Goal: Transaction & Acquisition: Purchase product/service

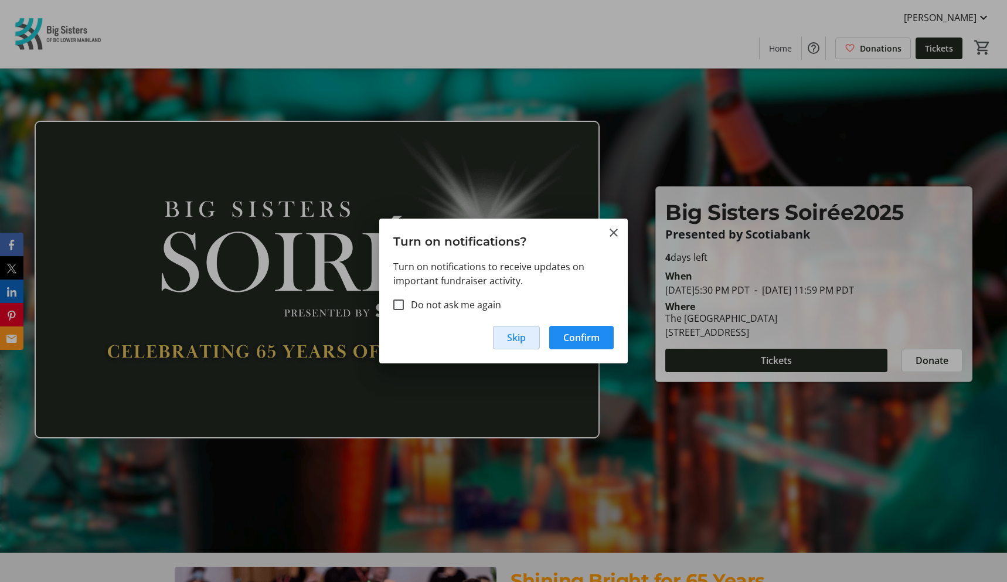
click at [519, 335] on span "Skip" at bounding box center [516, 338] width 19 height 14
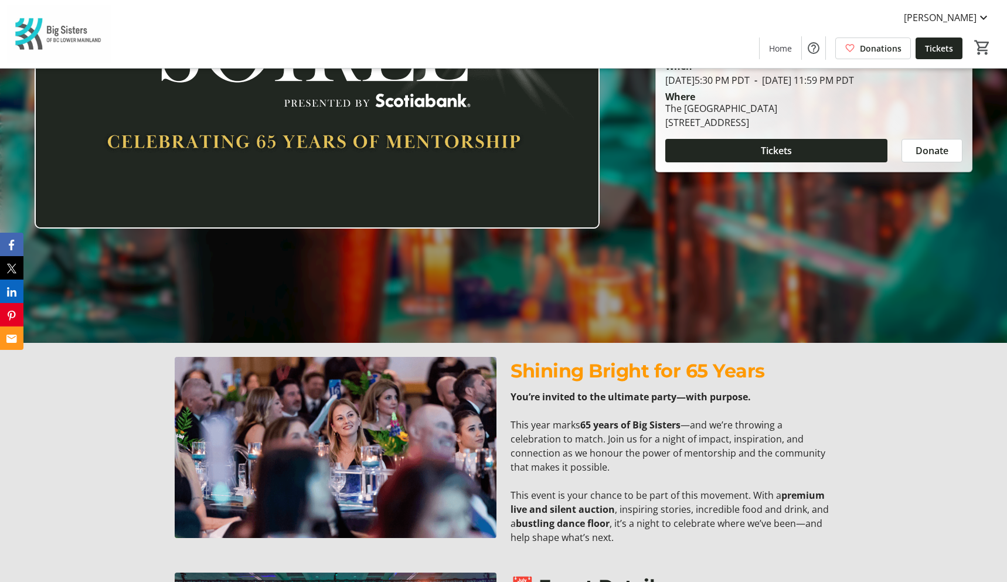
scroll to position [144, 0]
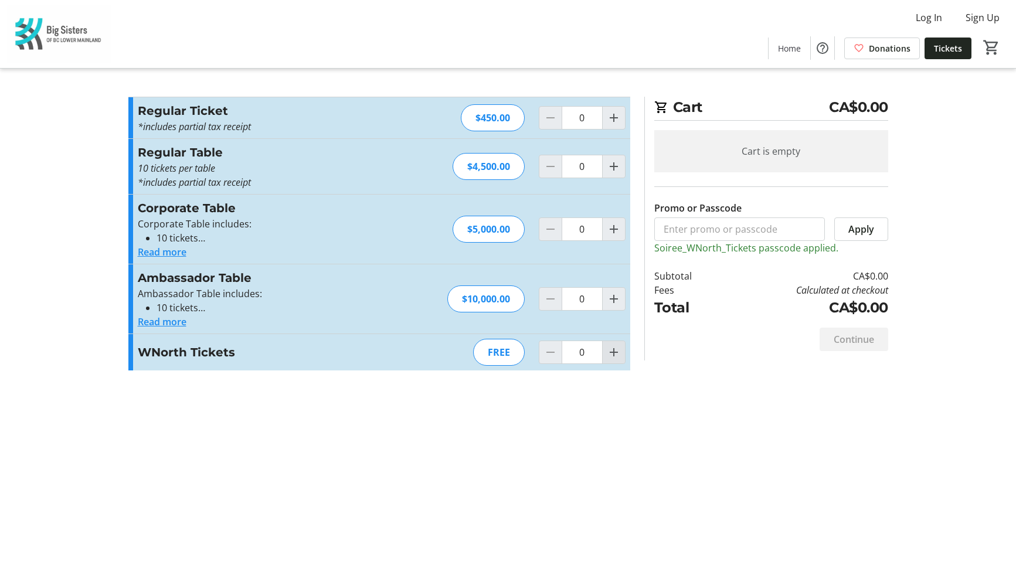
click at [615, 356] on mat-icon "Increment by one" at bounding box center [614, 352] width 14 height 14
type input "1"
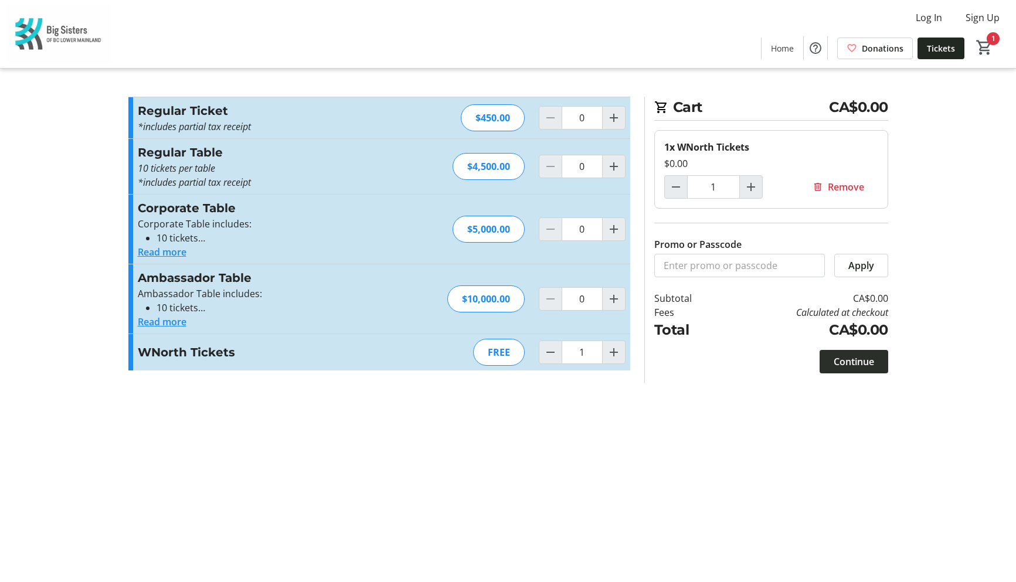
click at [849, 366] on span "Continue" at bounding box center [854, 362] width 40 height 14
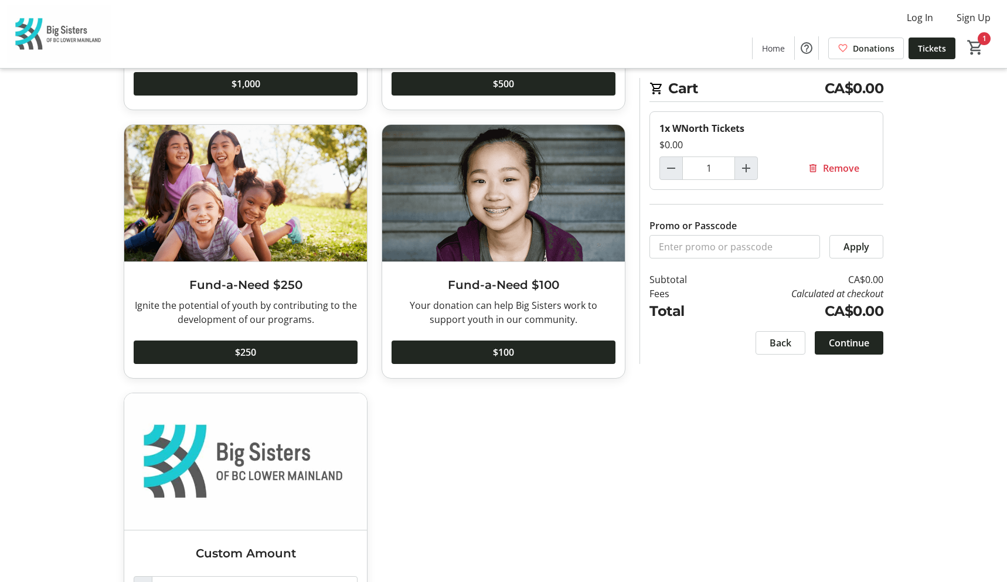
scroll to position [689, 0]
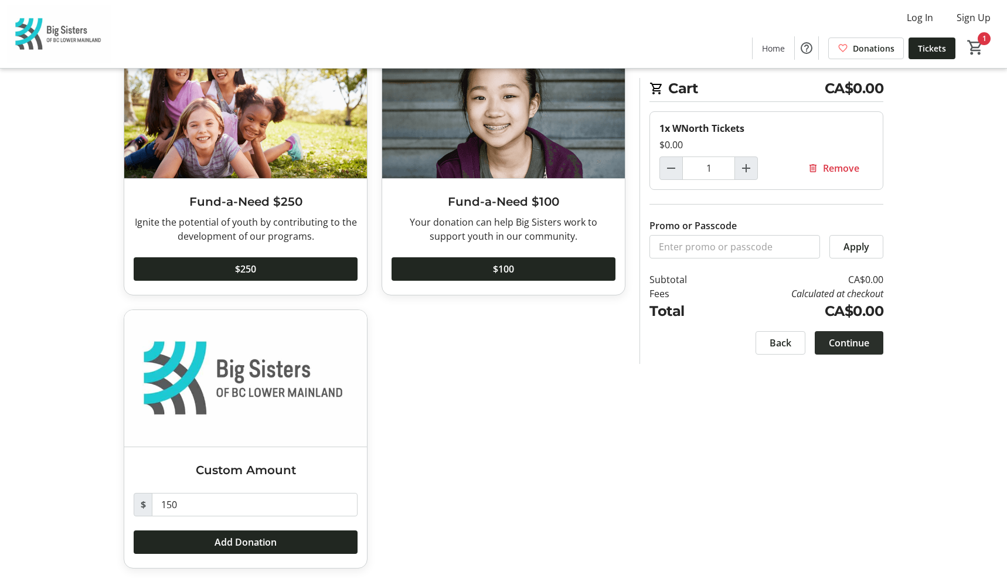
click at [836, 348] on span "Continue" at bounding box center [849, 343] width 40 height 14
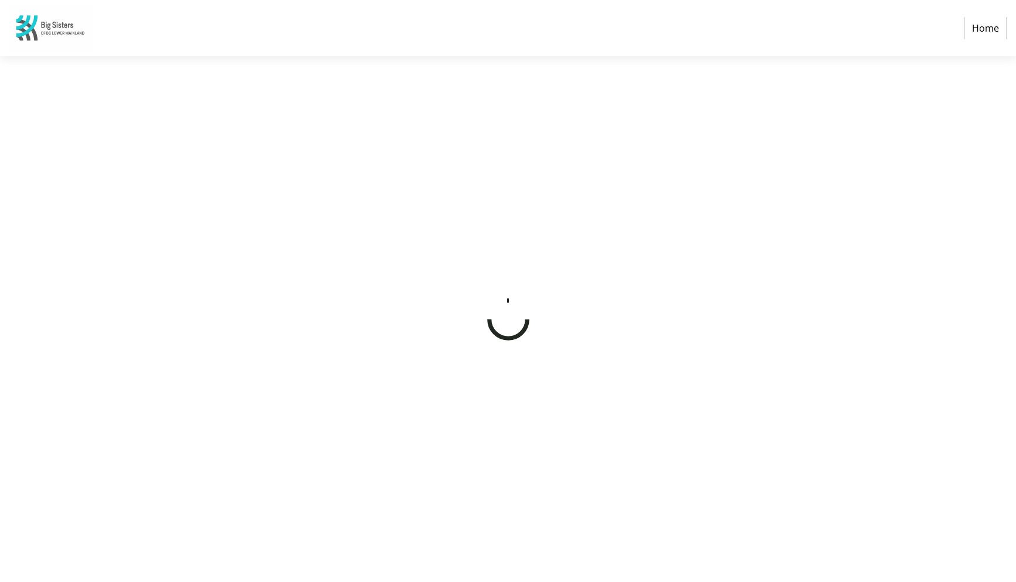
select select "CA"
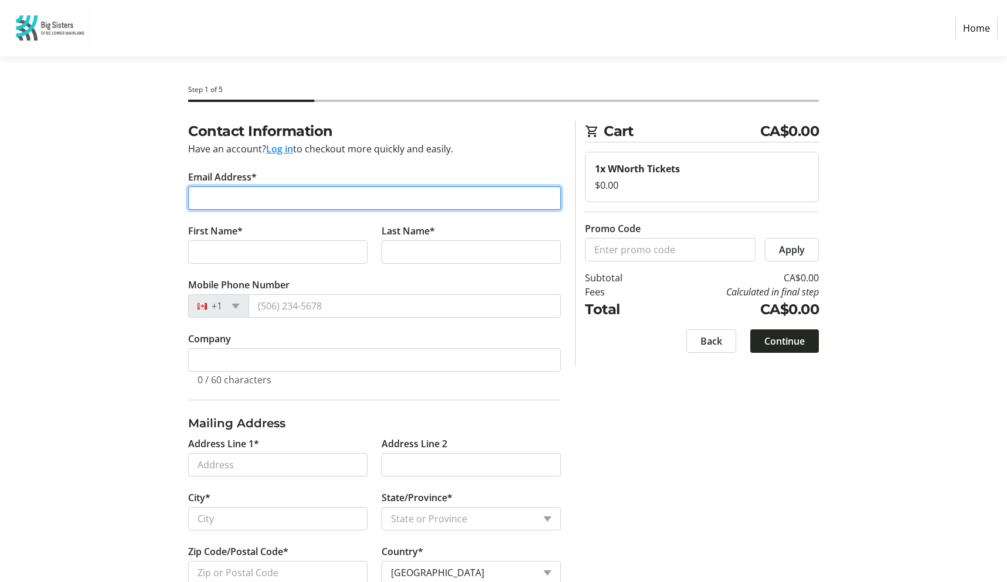
click at [417, 199] on input "Email Address*" at bounding box center [374, 197] width 373 height 23
type input "[EMAIL_ADDRESS][DOMAIN_NAME]"
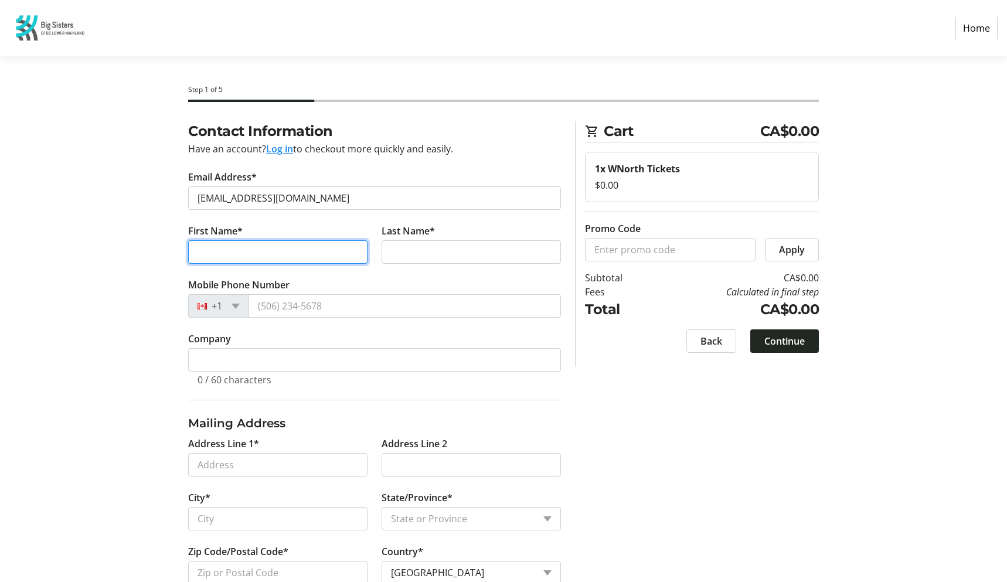
click at [348, 246] on input "First Name*" at bounding box center [277, 251] width 179 height 23
click at [203, 250] on input "eLiz" at bounding box center [277, 251] width 179 height 23
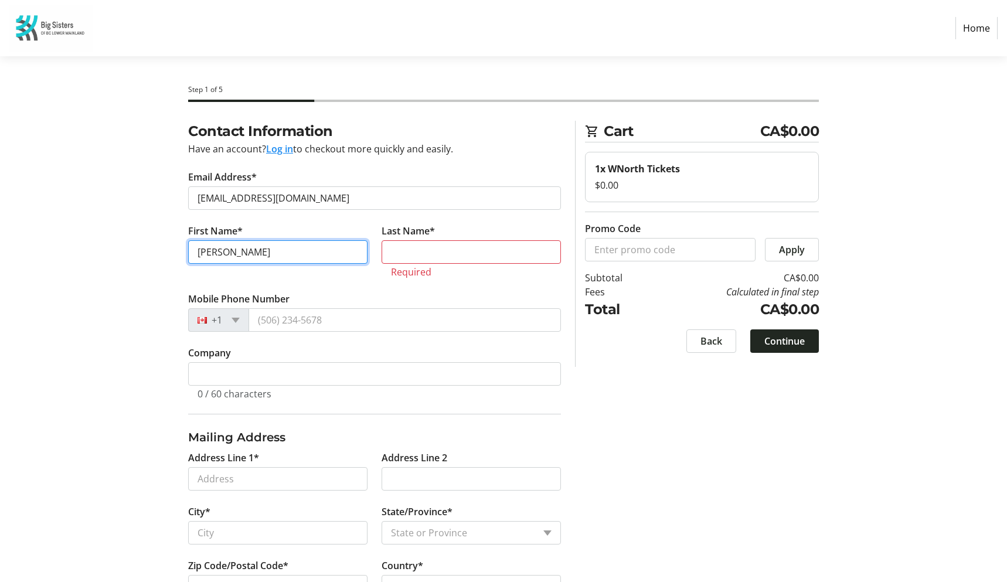
type input "[PERSON_NAME]"
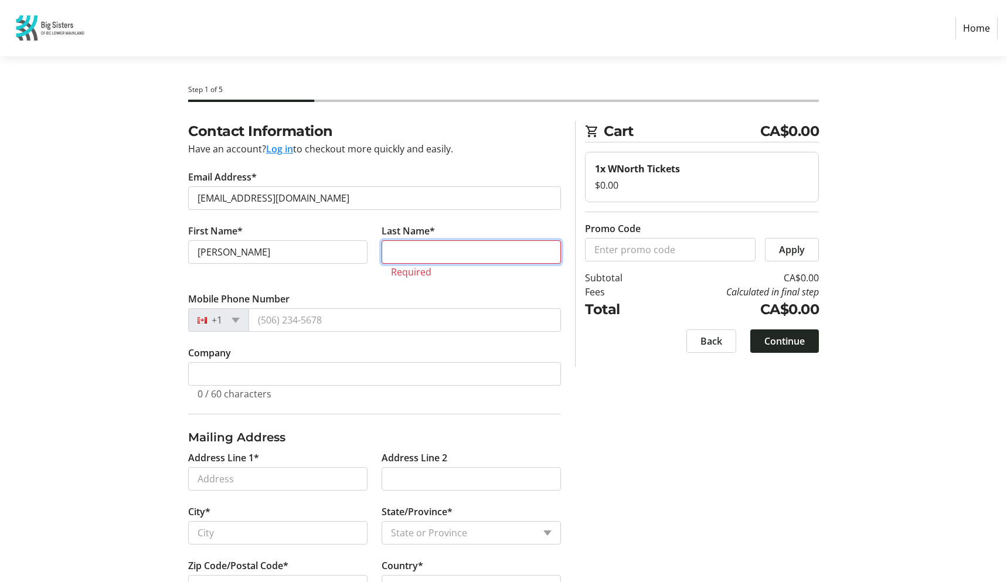
click at [403, 250] on input "Last Name*" at bounding box center [471, 251] width 179 height 23
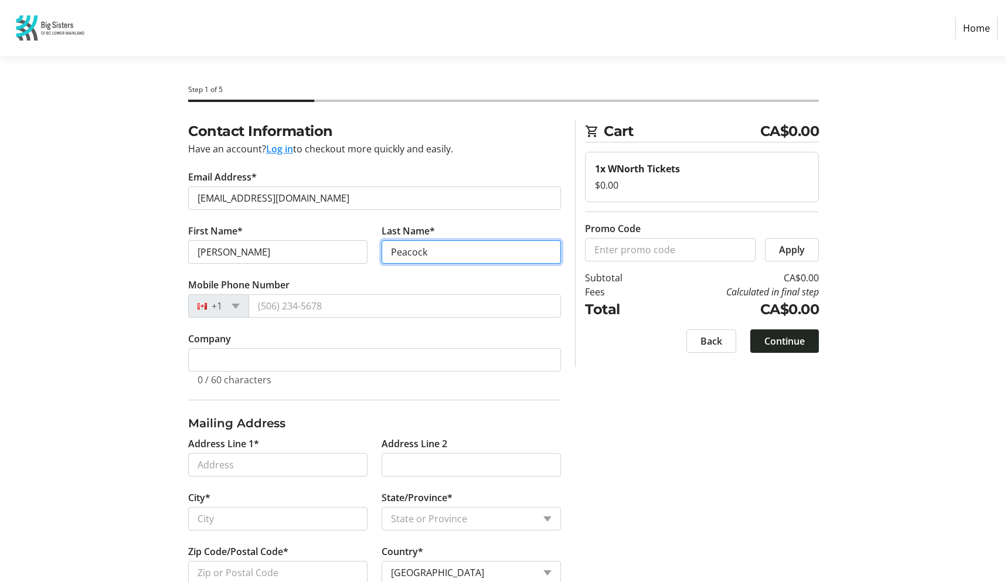
type input "Peacock"
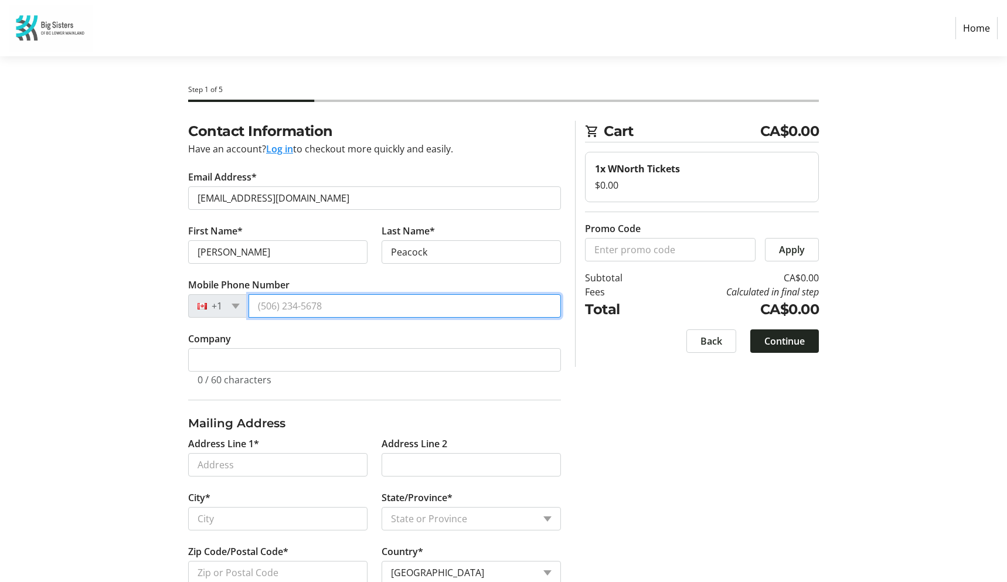
click at [343, 303] on input "Mobile Phone Number" at bounding box center [405, 305] width 312 height 23
type input "[PHONE_NUMBER]"
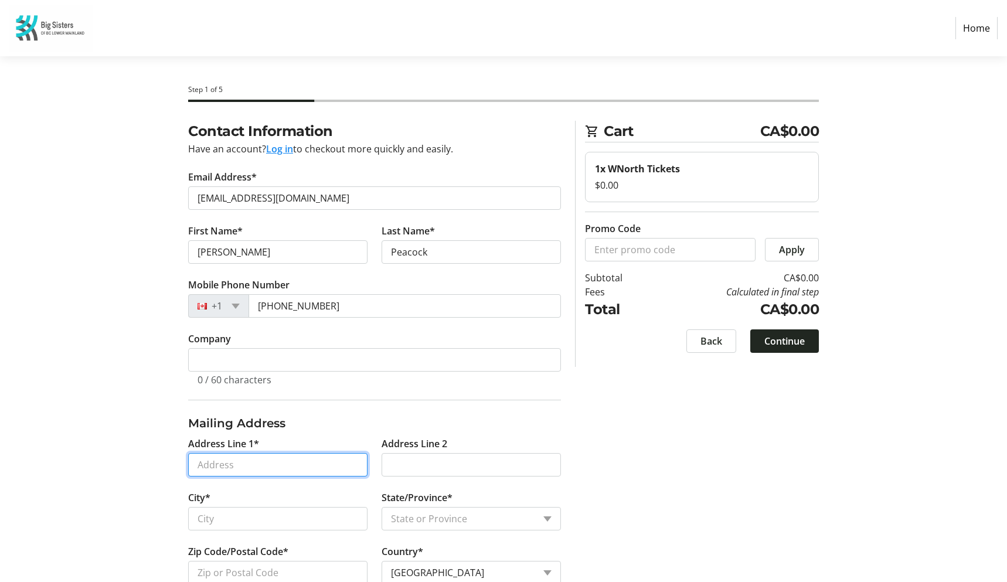
type input "[STREET_ADDRESS]"
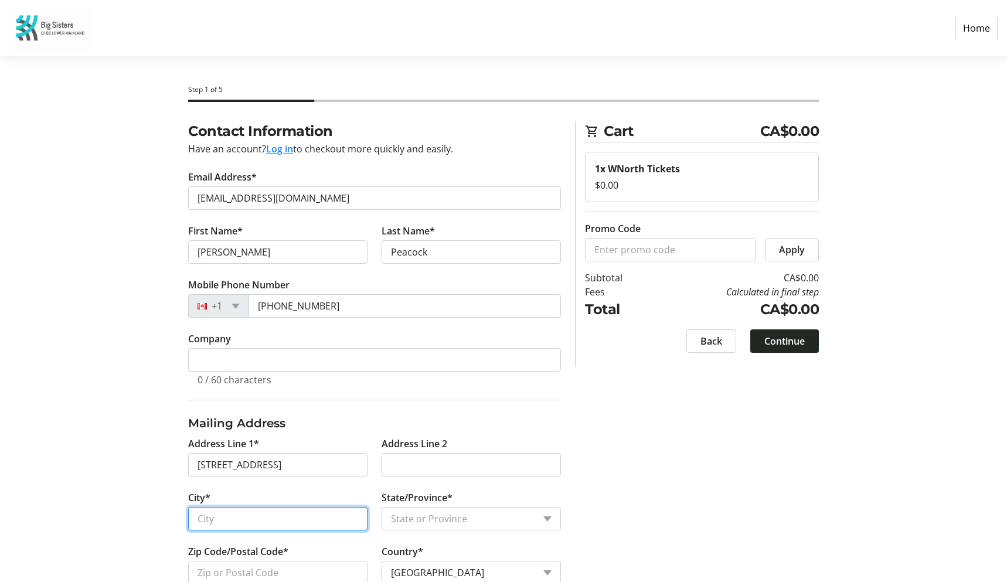
type input "Whistler"
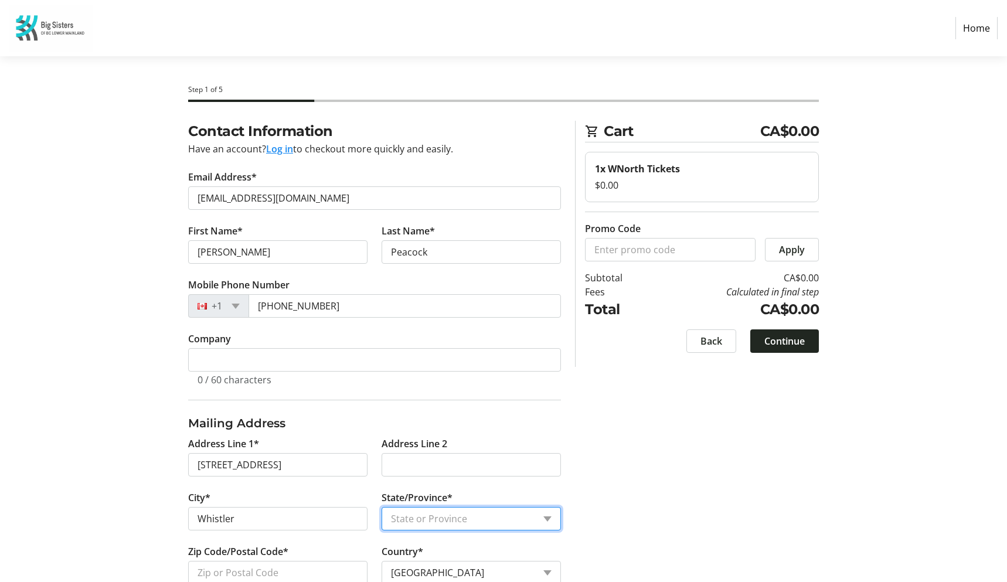
select select "BC"
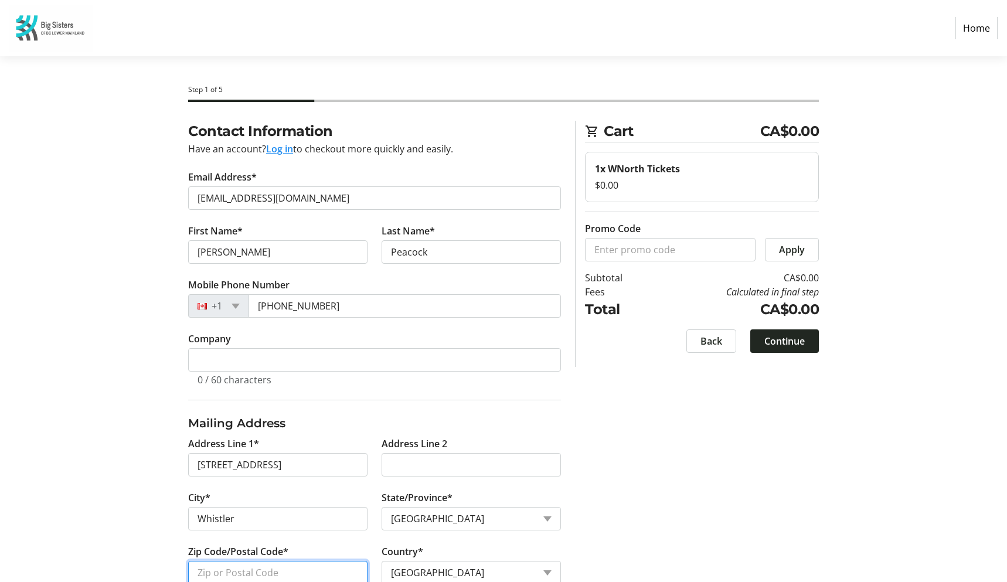
type input "V8e0r9"
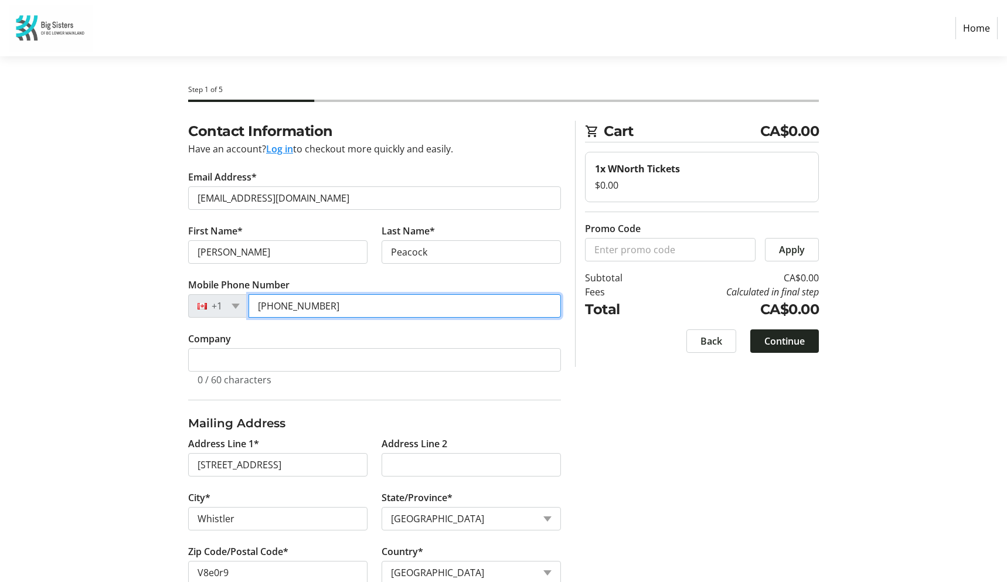
type input "[PHONE_NUMBER]"
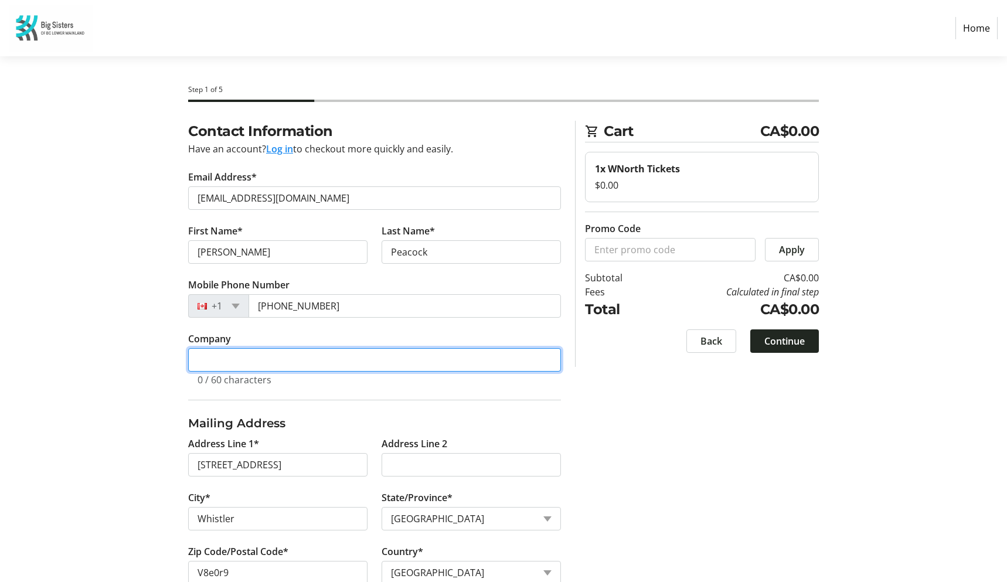
click at [295, 363] on input "Company" at bounding box center [374, 359] width 373 height 23
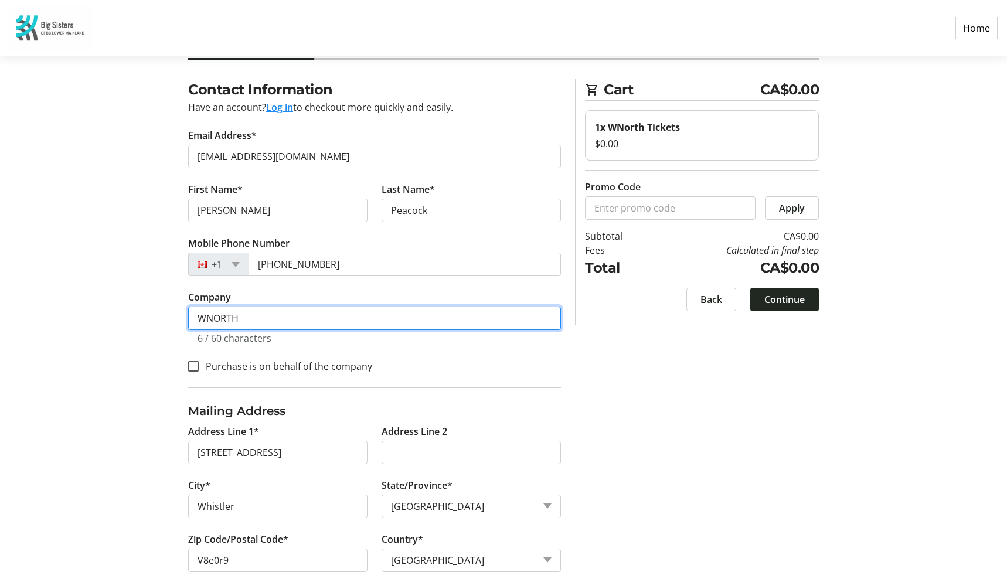
scroll to position [59, 0]
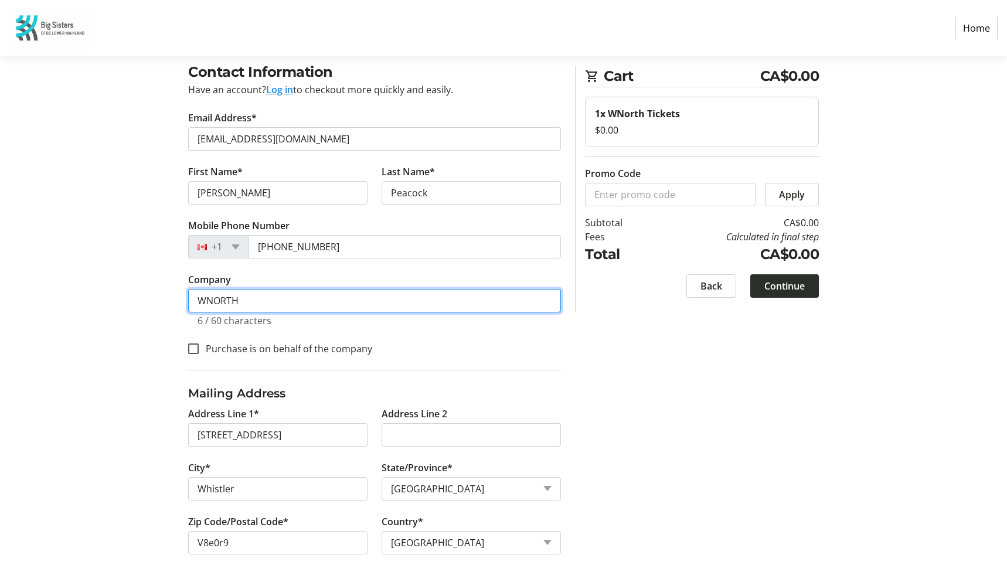
type input "WNORTH"
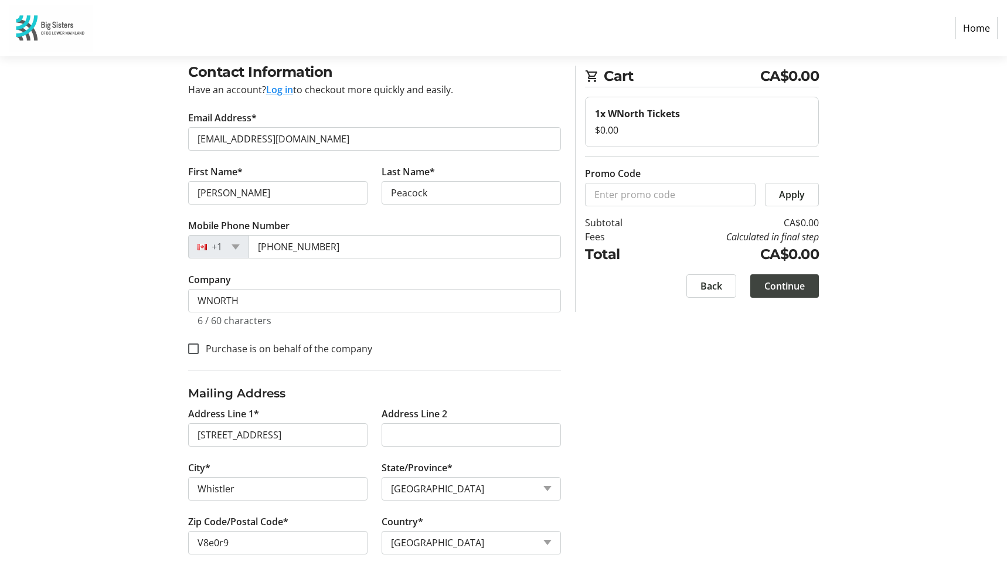
click at [783, 284] on span "Continue" at bounding box center [784, 286] width 40 height 14
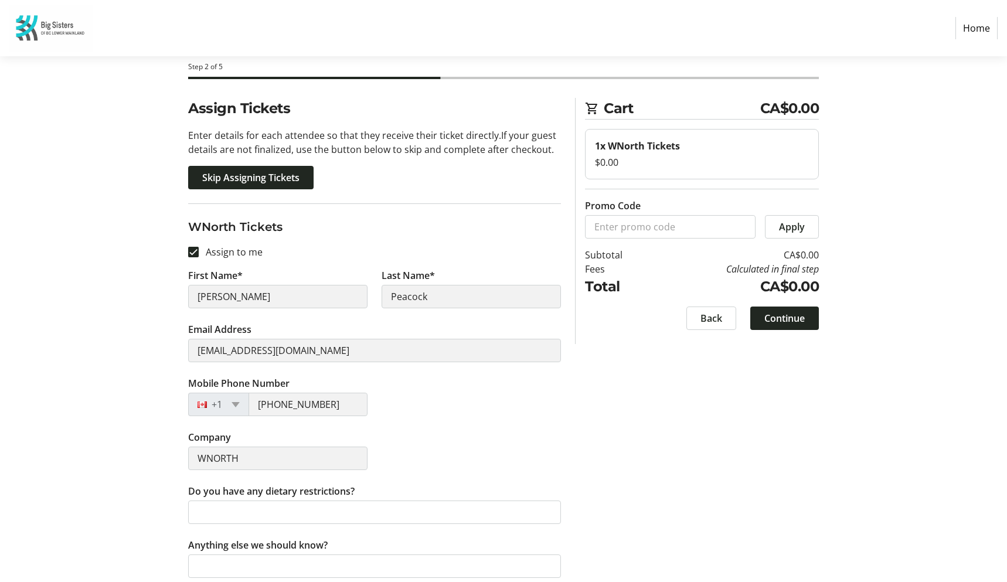
scroll to position [33, 0]
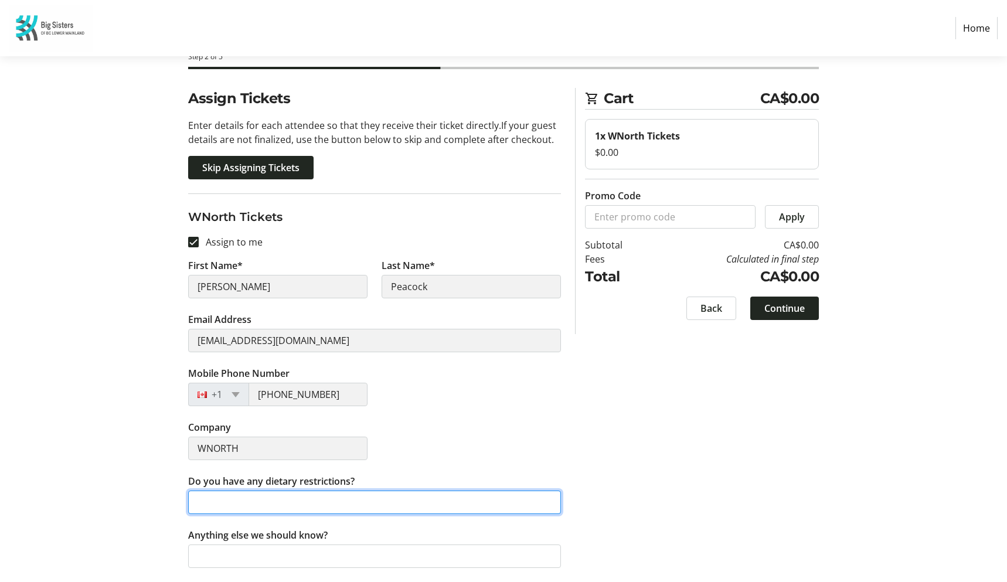
click at [322, 492] on input "Do you have any dietary restrictions?" at bounding box center [374, 502] width 373 height 23
type input "no"
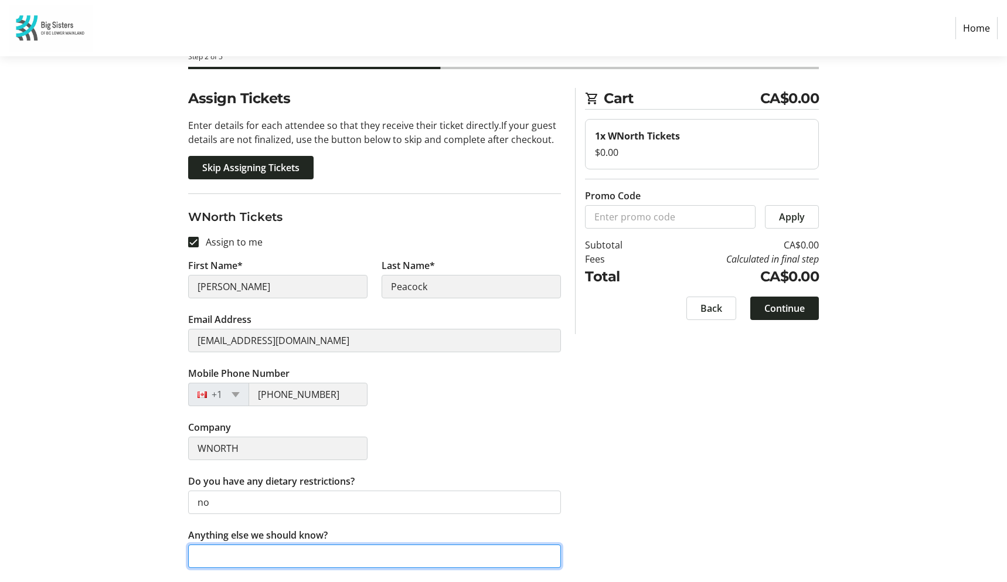
click at [358, 562] on input "Anything else we should know?" at bounding box center [374, 556] width 373 height 23
type input "attending with WNORTH ambassador [PERSON_NAME]"
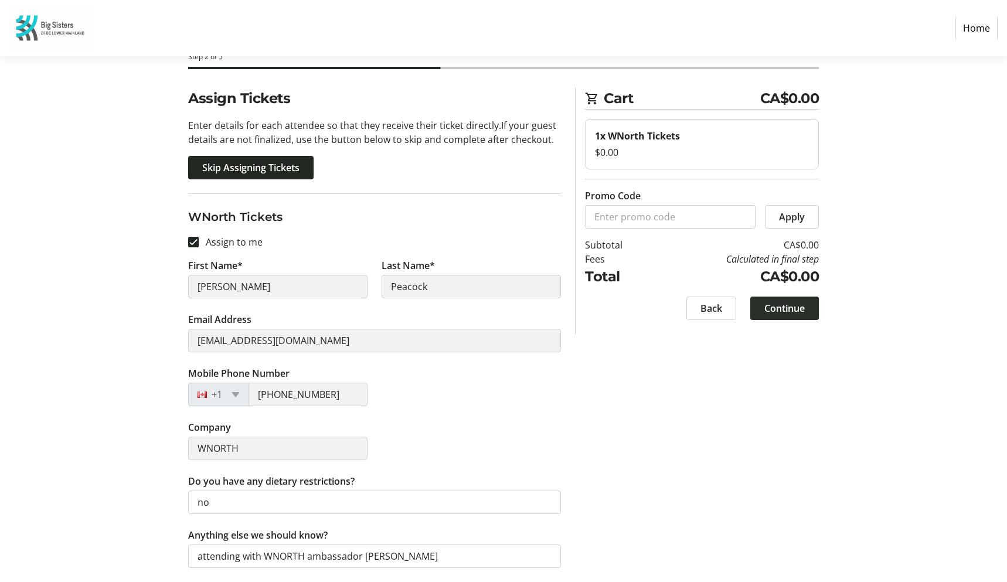
click at [790, 309] on span "Continue" at bounding box center [784, 308] width 40 height 14
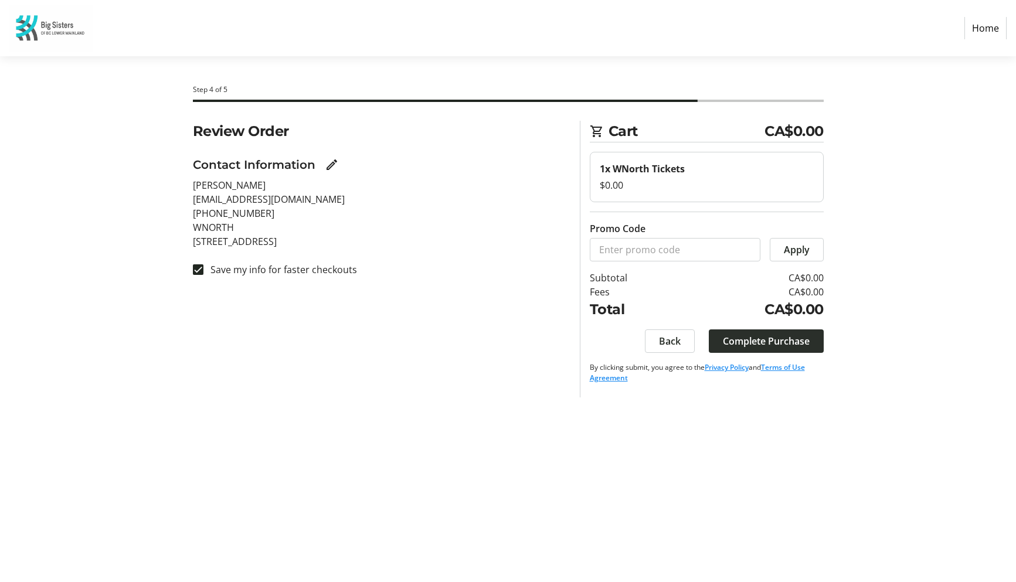
click at [767, 346] on span "Complete Purchase" at bounding box center [766, 341] width 87 height 14
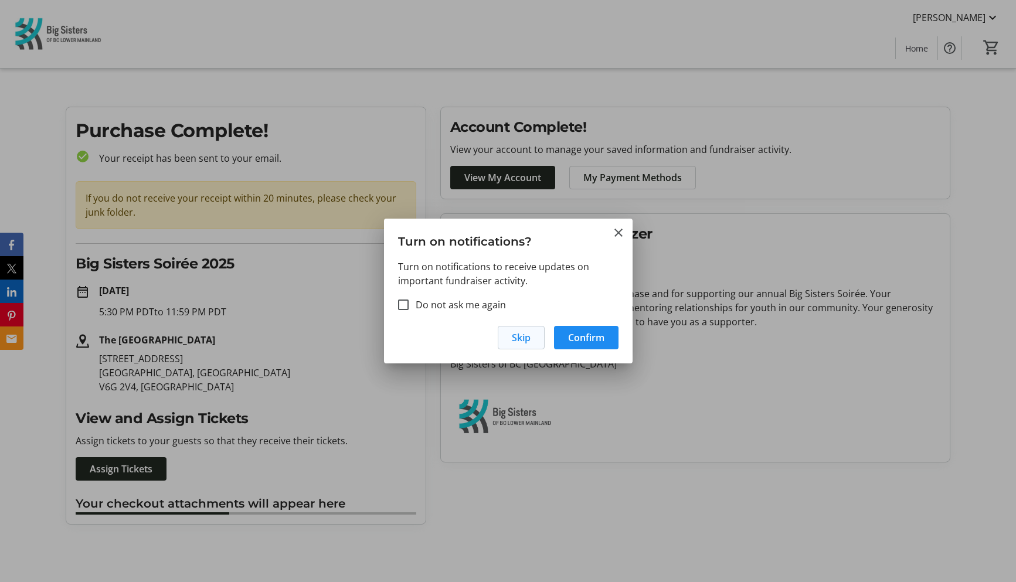
click at [527, 337] on span "Skip" at bounding box center [521, 338] width 19 height 14
